Goal: Task Accomplishment & Management: Use online tool/utility

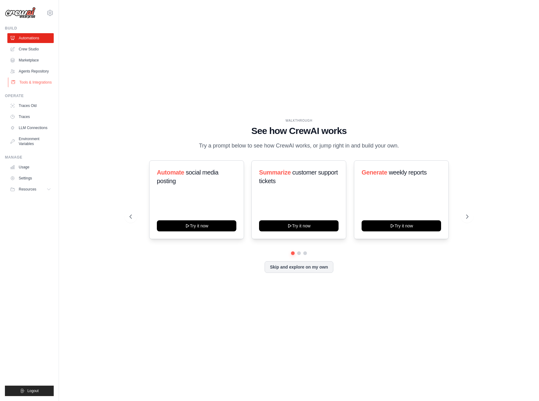
click at [28, 84] on link "Tools & Integrations" at bounding box center [31, 82] width 46 height 10
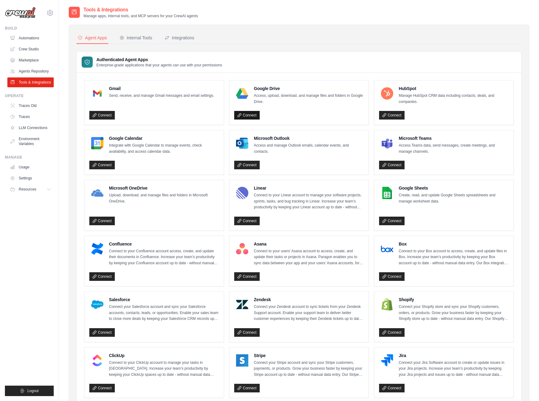
click at [247, 114] on link "Connect" at bounding box center [246, 115] width 25 height 9
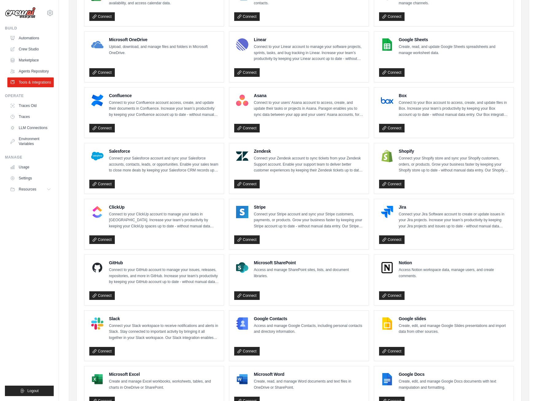
scroll to position [187, 0]
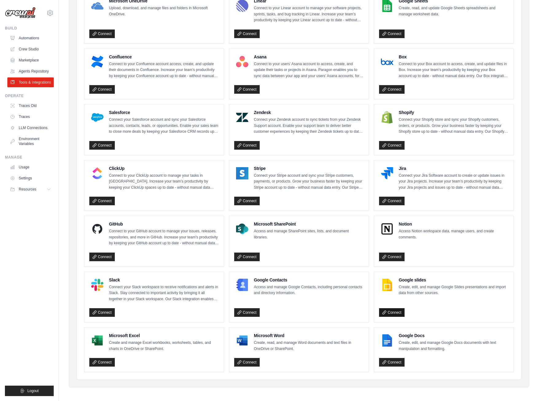
click at [393, 308] on link "Connect" at bounding box center [391, 312] width 25 height 9
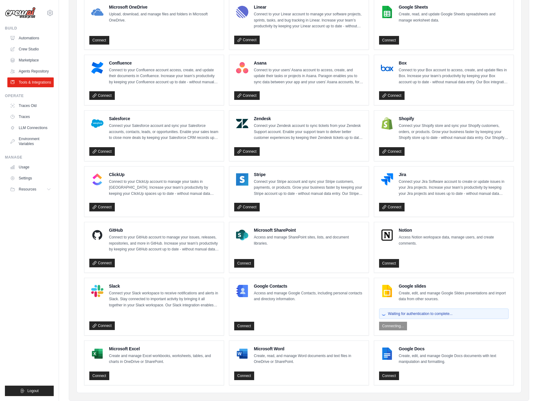
scroll to position [196, 0]
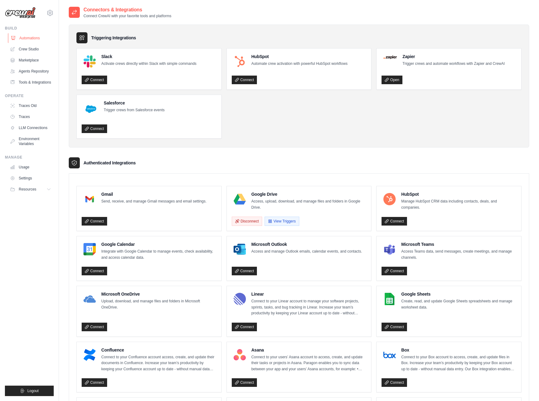
click at [27, 35] on link "Automations" at bounding box center [31, 38] width 46 height 10
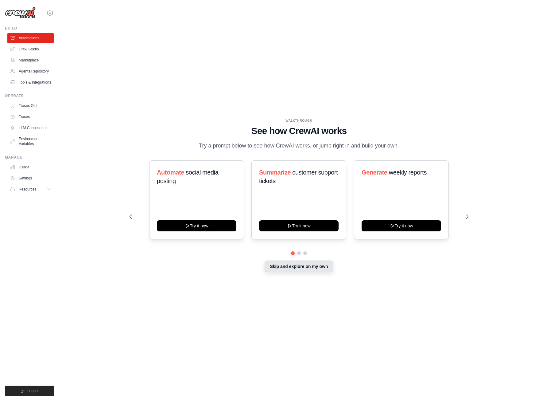
click at [305, 270] on button "Skip and explore on my own" at bounding box center [299, 266] width 68 height 12
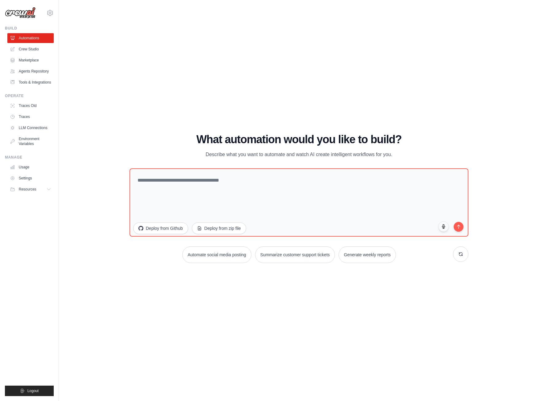
click at [409, 315] on div "WALKTHROUGH See how [PERSON_NAME] works Try a prompt below to see how [PERSON_N…" at bounding box center [299, 200] width 460 height 388
click at [189, 185] on textarea at bounding box center [299, 202] width 342 height 69
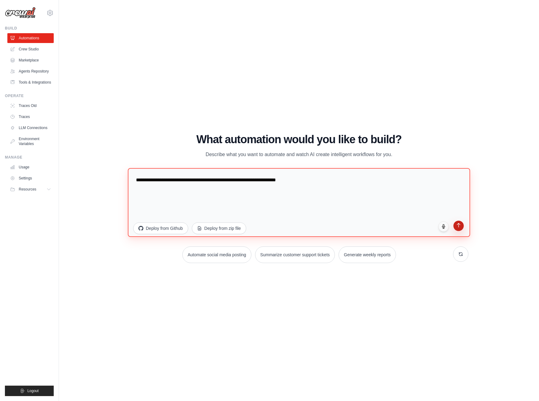
type textarea "**********"
click at [460, 224] on icon "submit" at bounding box center [458, 224] width 5 height 5
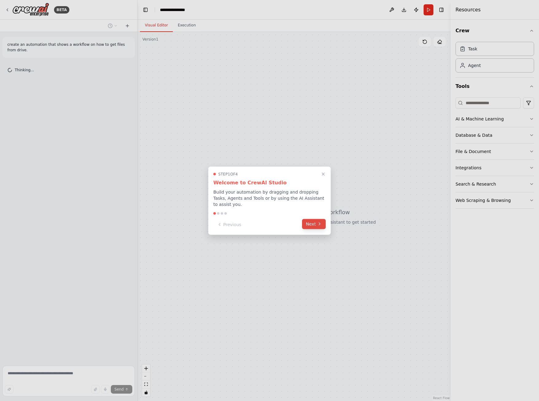
click at [313, 223] on button "Next" at bounding box center [314, 224] width 24 height 10
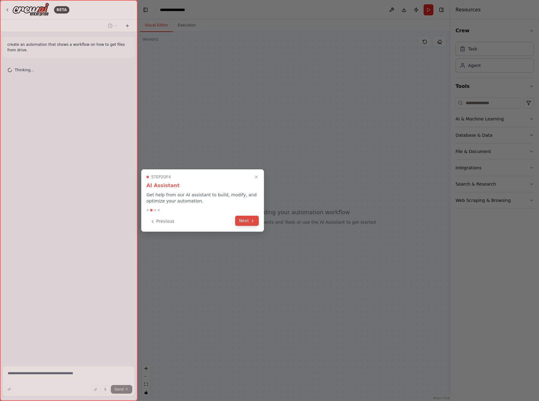
click at [248, 219] on button "Next" at bounding box center [247, 221] width 24 height 10
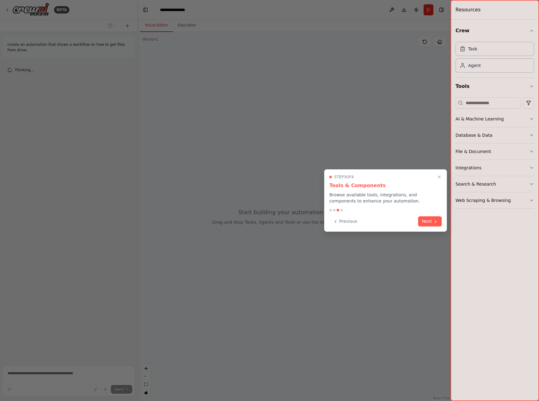
click at [418, 221] on div "Previous Next" at bounding box center [385, 221] width 112 height 10
click at [426, 223] on button "Next" at bounding box center [430, 221] width 24 height 10
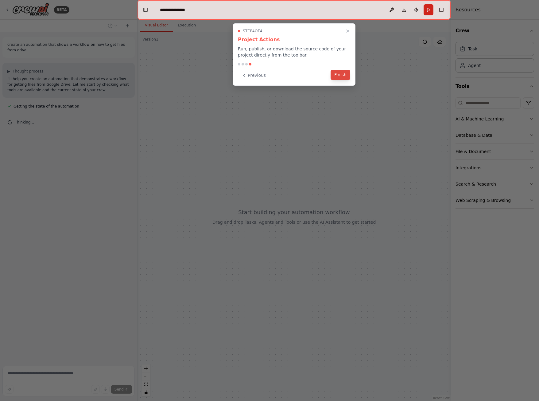
click at [347, 80] on button "Finish" at bounding box center [341, 75] width 20 height 10
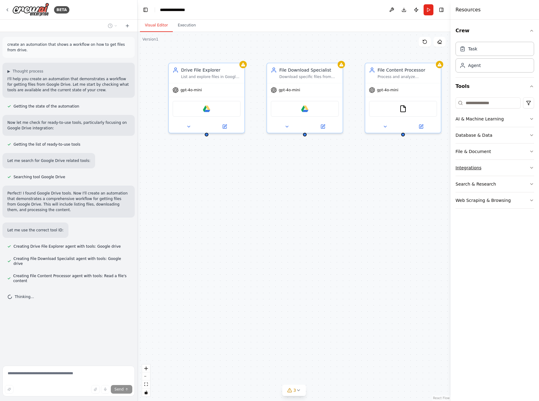
click at [531, 167] on icon "button" at bounding box center [531, 167] width 5 height 5
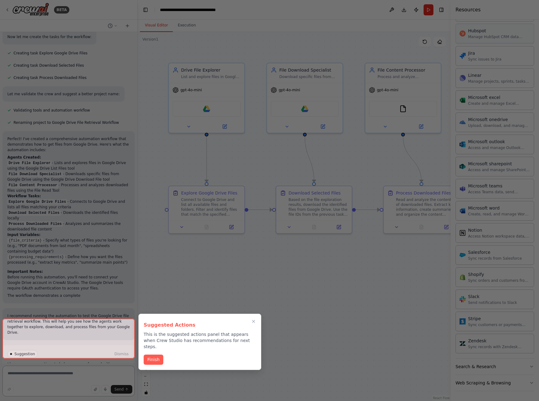
scroll to position [266, 0]
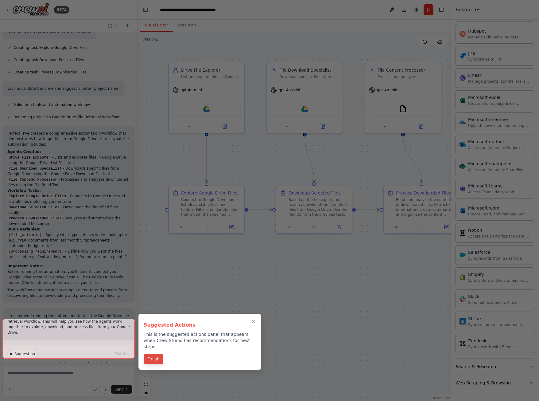
click at [155, 354] on button "Finish" at bounding box center [154, 359] width 20 height 10
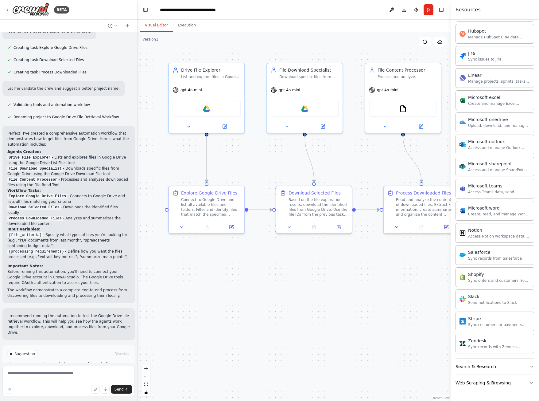
click at [66, 375] on button "Run Automation" at bounding box center [68, 380] width 122 height 10
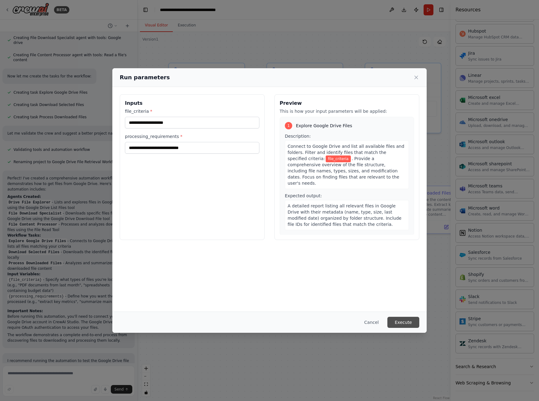
click at [413, 323] on button "Execute" at bounding box center [403, 322] width 32 height 11
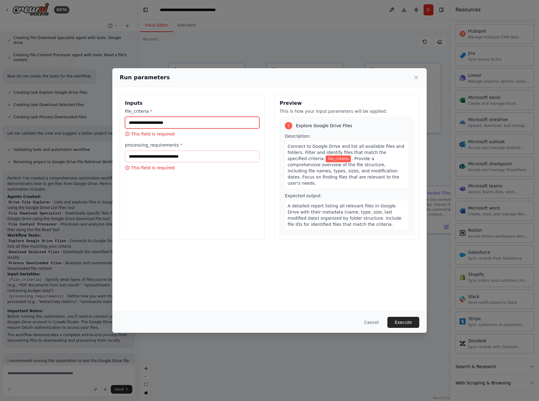
click at [182, 122] on input "file_criteria *" at bounding box center [192, 123] width 134 height 12
click at [177, 125] on input "file_criteria *" at bounding box center [192, 123] width 134 height 12
click at [183, 154] on input "processing_requirements *" at bounding box center [192, 156] width 134 height 12
click at [184, 122] on input "file_criteria *" at bounding box center [192, 123] width 134 height 12
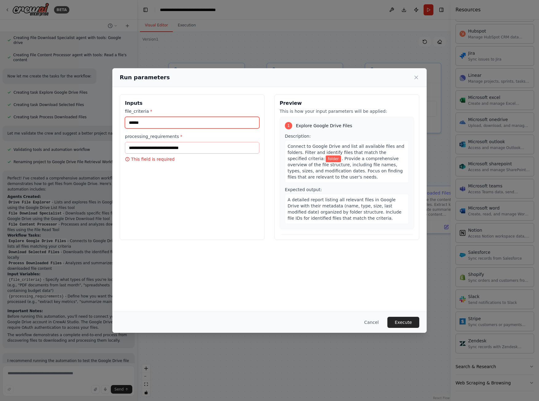
type input "******"
click at [211, 150] on input "processing_requirements *" at bounding box center [192, 148] width 134 height 12
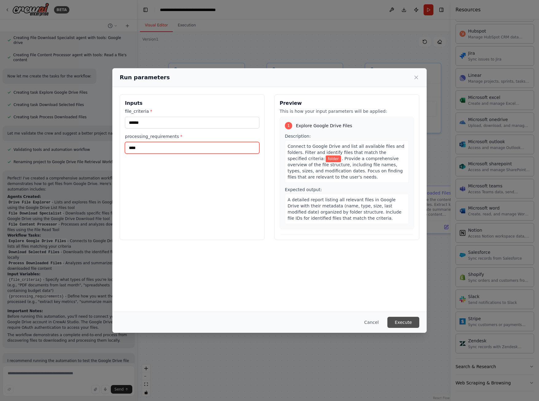
type input "***"
click at [409, 322] on button "Execute" at bounding box center [403, 322] width 32 height 11
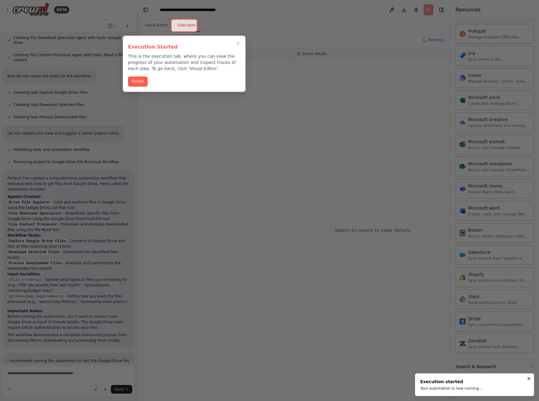
drag, startPoint x: 140, startPoint y: 77, endPoint x: 143, endPoint y: 81, distance: 4.6
click at [141, 78] on button "Finish" at bounding box center [138, 81] width 20 height 10
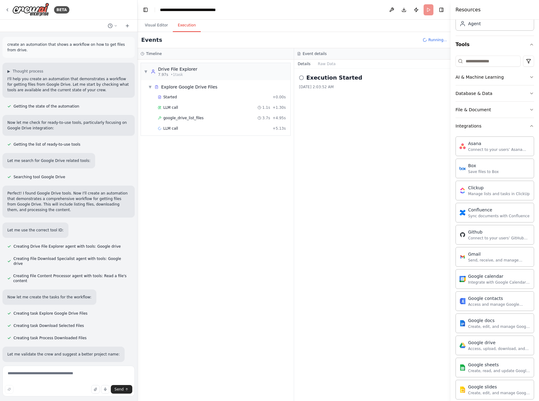
scroll to position [0, 0]
